Goal: Information Seeking & Learning: Learn about a topic

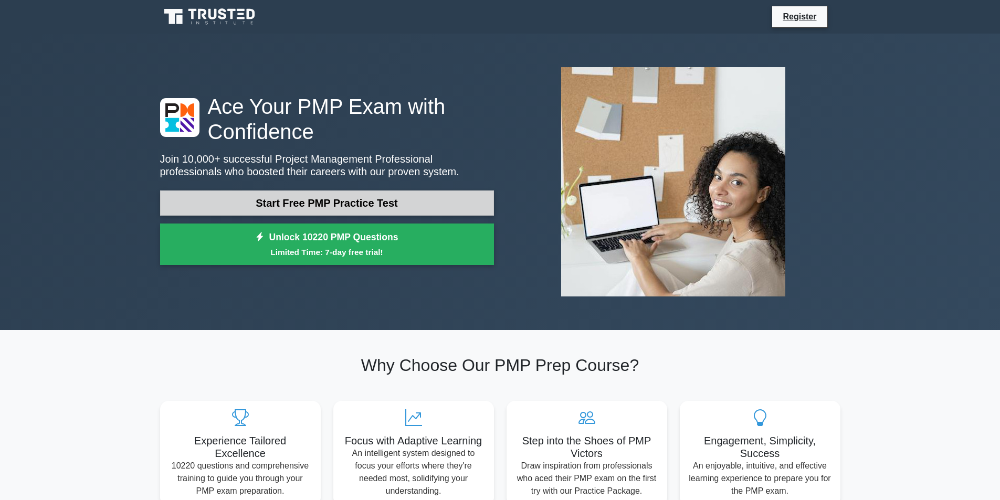
click at [438, 199] on link "Start Free PMP Practice Test" at bounding box center [327, 203] width 334 height 25
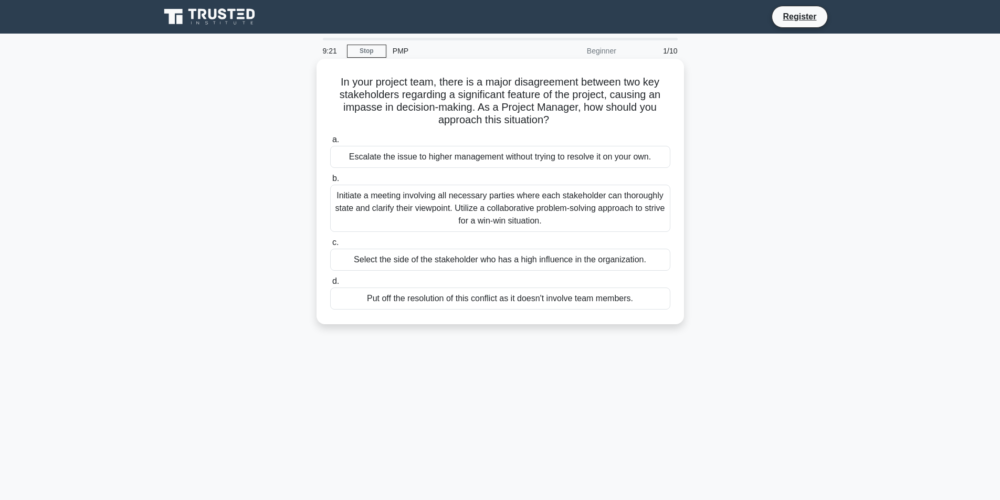
click at [444, 204] on div "Initiate a meeting involving all necessary parties where each stakeholder can t…" at bounding box center [500, 208] width 340 height 47
click at [330, 182] on input "b. Initiate a meeting involving all necessary parties where each stakeholder ca…" at bounding box center [330, 178] width 0 height 7
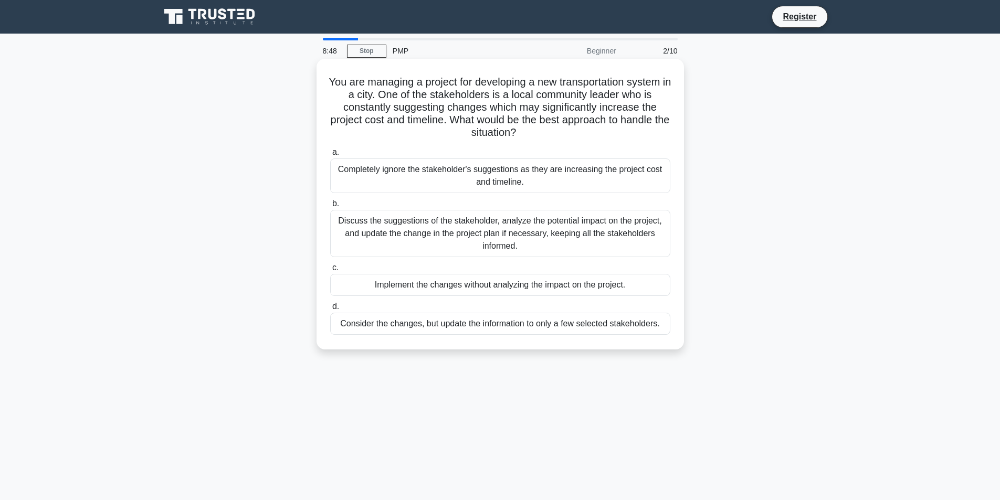
click at [423, 229] on div "Discuss the suggestions of the stakeholder, analyze the potential impact on the…" at bounding box center [500, 233] width 340 height 47
click at [330, 207] on input "b. Discuss the suggestions of the stakeholder, analyze the potential impact on …" at bounding box center [330, 204] width 0 height 7
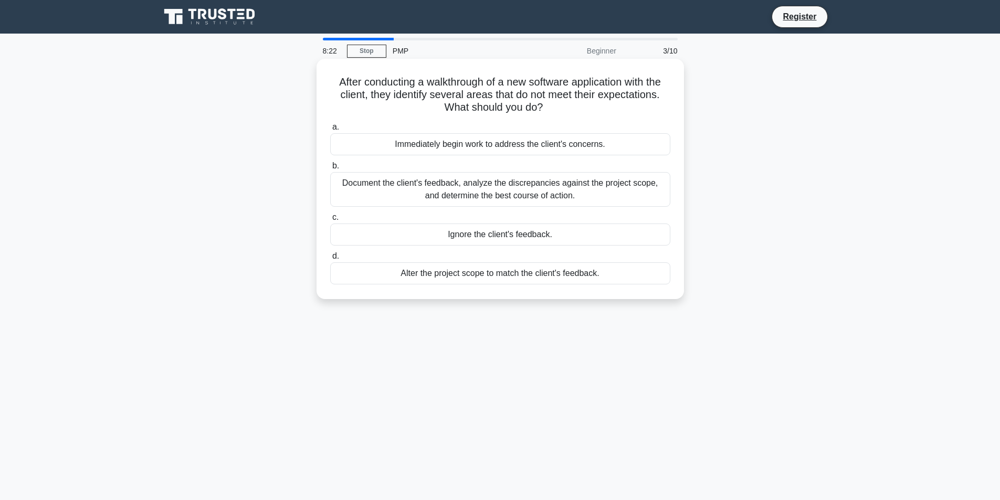
click at [435, 192] on div "Document the client's feedback, analyze the discrepancies against the project s…" at bounding box center [500, 189] width 340 height 35
click at [330, 170] on input "b. Document the client's feedback, analyze the discrepancies against the projec…" at bounding box center [330, 166] width 0 height 7
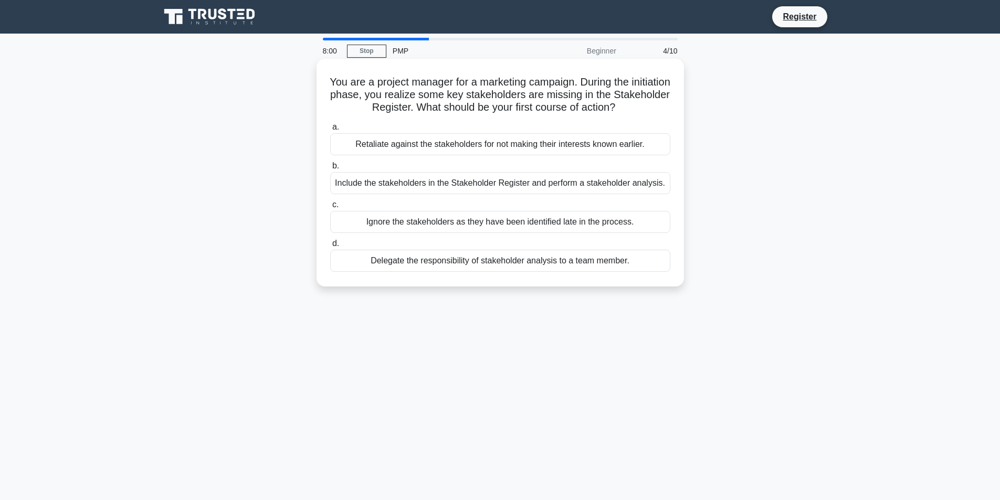
click at [477, 184] on div "Include the stakeholders in the Stakeholder Register and perform a stakeholder …" at bounding box center [500, 183] width 340 height 22
click at [330, 170] on input "b. Include the stakeholders in the Stakeholder Register and perform a stakehold…" at bounding box center [330, 166] width 0 height 7
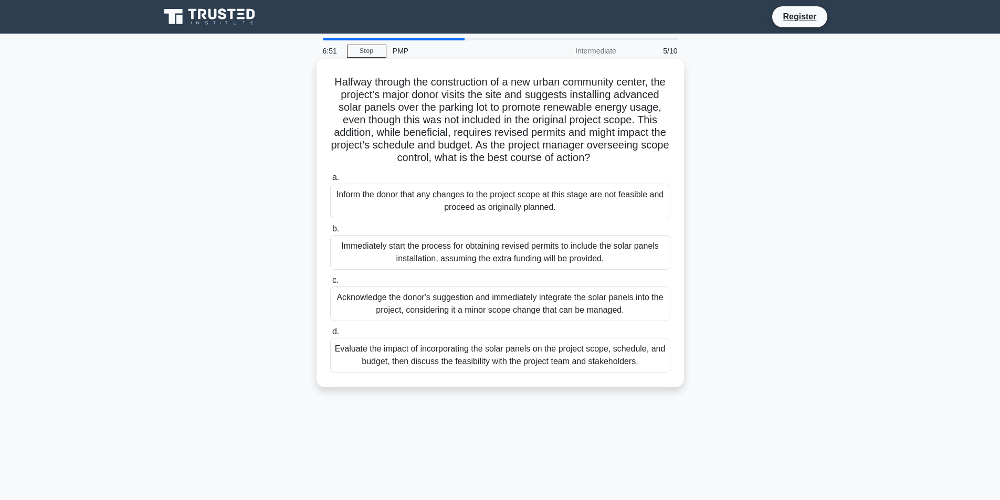
click at [498, 317] on div "Acknowledge the donor's suggestion and immediately integrate the solar panels i…" at bounding box center [500, 304] width 340 height 35
click at [330, 284] on input "c. Acknowledge the donor's suggestion and immediately integrate the solar panel…" at bounding box center [330, 280] width 0 height 7
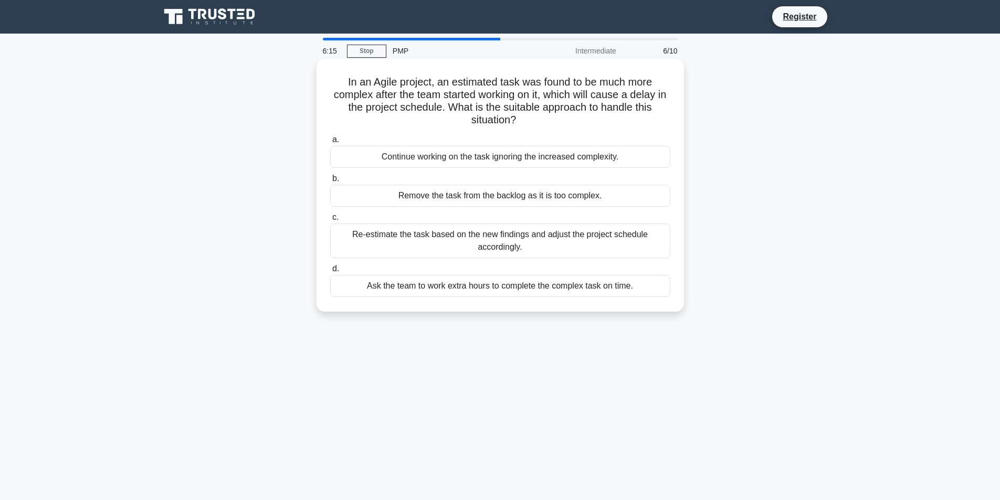
click at [453, 243] on div "Re-estimate the task based on the new findings and adjust the project schedule …" at bounding box center [500, 241] width 340 height 35
click at [330, 221] on input "c. Re-estimate the task based on the new findings and adjust the project schedu…" at bounding box center [330, 217] width 0 height 7
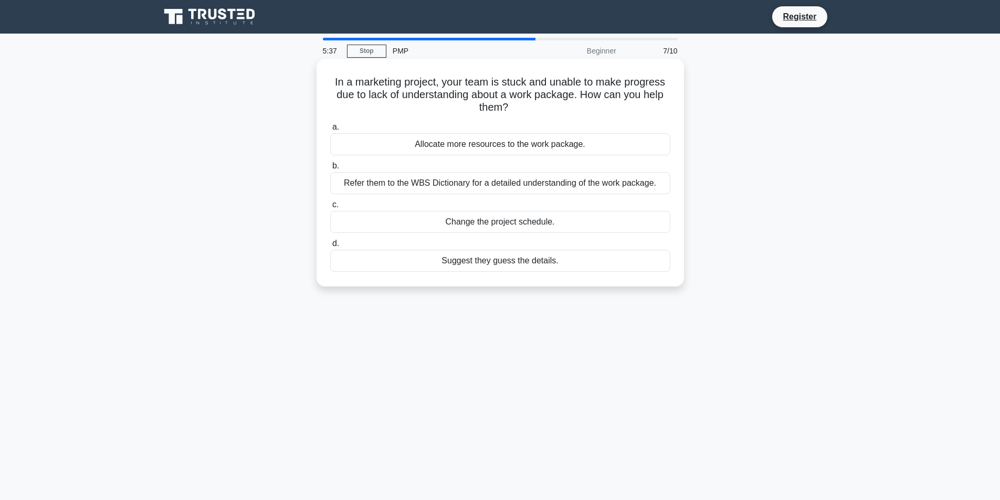
click at [538, 188] on div "Refer them to the WBS Dictionary for a detailed understanding of the work packa…" at bounding box center [500, 183] width 340 height 22
click at [330, 170] on input "b. Refer them to the WBS Dictionary for a detailed understanding of the work pa…" at bounding box center [330, 166] width 0 height 7
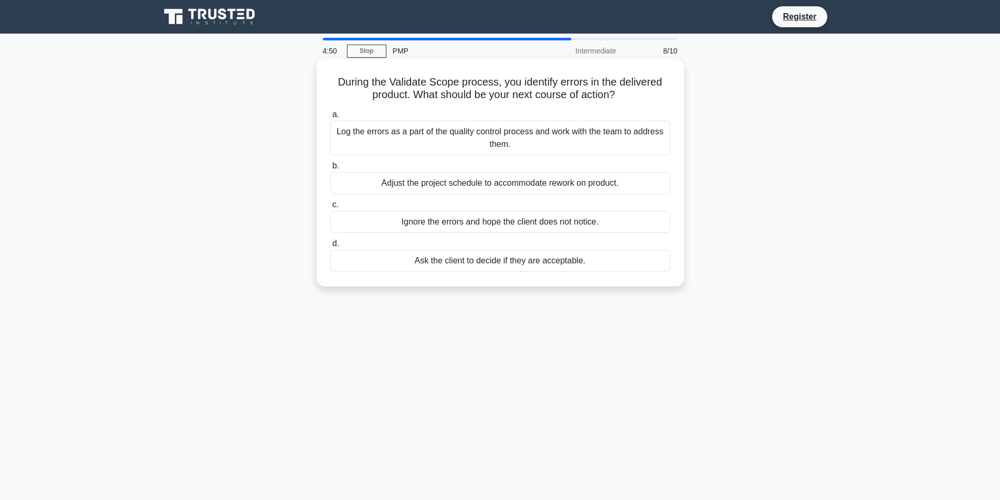
click at [520, 140] on div "Log the errors as a part of the quality control process and work with the team …" at bounding box center [500, 138] width 340 height 35
click at [330, 118] on input "a. Log the errors as a part of the quality control process and work with the te…" at bounding box center [330, 114] width 0 height 7
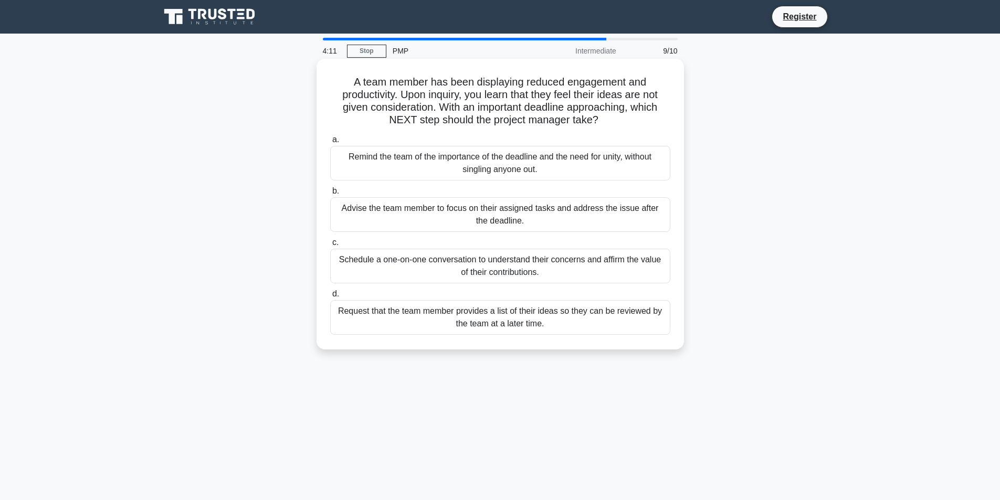
click at [500, 214] on div "Advise the team member to focus on their assigned tasks and address the issue a…" at bounding box center [500, 214] width 340 height 35
click at [330, 195] on input "b. Advise the team member to focus on their assigned tasks and address the issu…" at bounding box center [330, 191] width 0 height 7
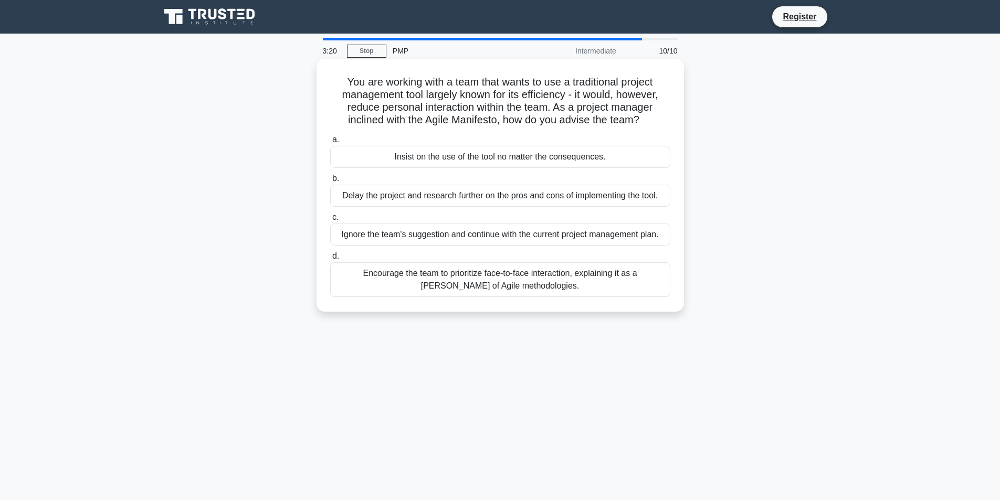
click at [479, 279] on div "Encourage the team to prioritize face-to-face interaction, explaining it as a […" at bounding box center [500, 279] width 340 height 35
click at [330, 260] on input "d. Encourage the team to prioritize face-to-face interaction, explaining it as …" at bounding box center [330, 256] width 0 height 7
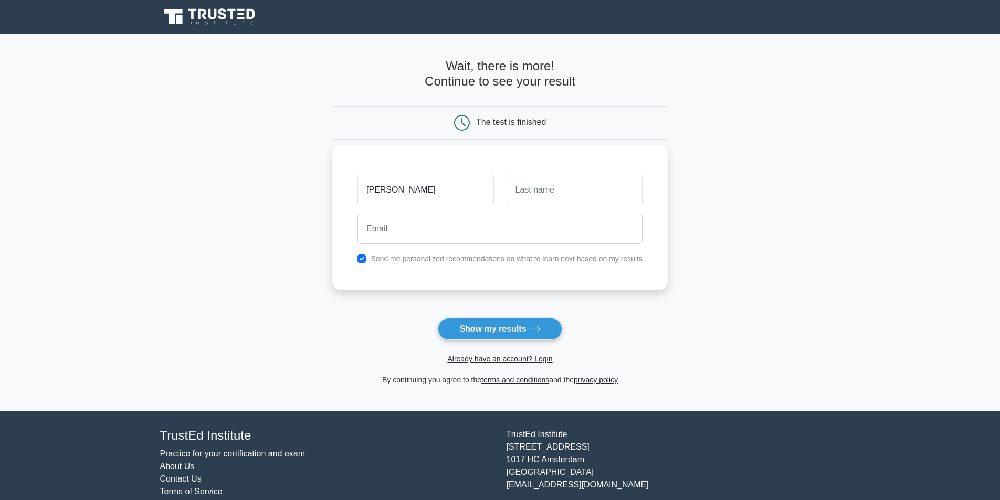
type input "DONALD"
click at [568, 179] on input "text" at bounding box center [575, 190] width 136 height 30
type input "Mwavita"
click at [469, 227] on input "email" at bounding box center [500, 229] width 285 height 30
type input "dsneie296924@student.kise.ac.ke"
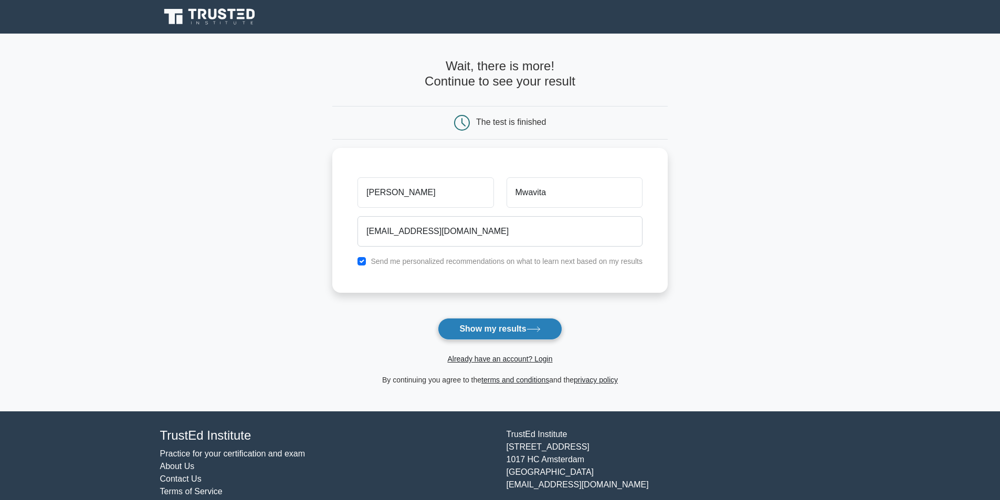
click at [482, 329] on button "Show my results" at bounding box center [500, 329] width 124 height 22
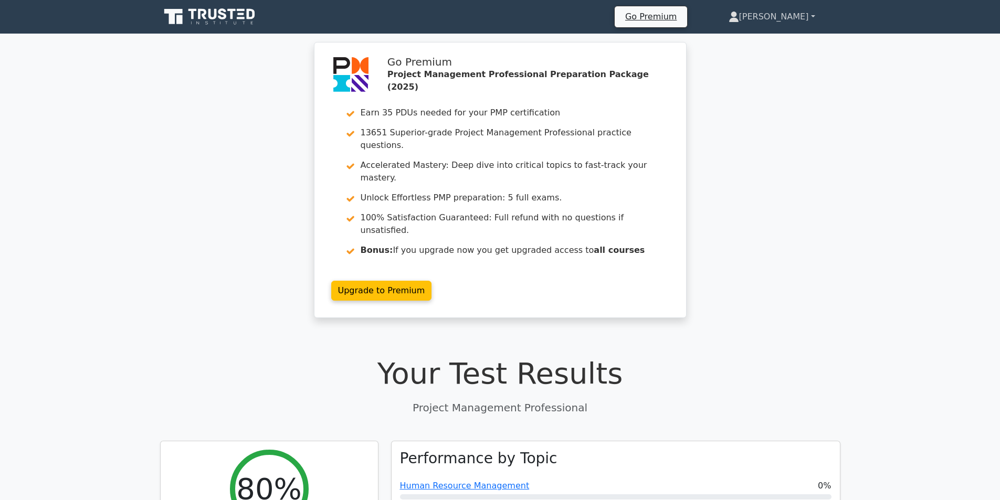
click at [808, 16] on link "Donald" at bounding box center [771, 16] width 137 height 21
